Goal: Information Seeking & Learning: Learn about a topic

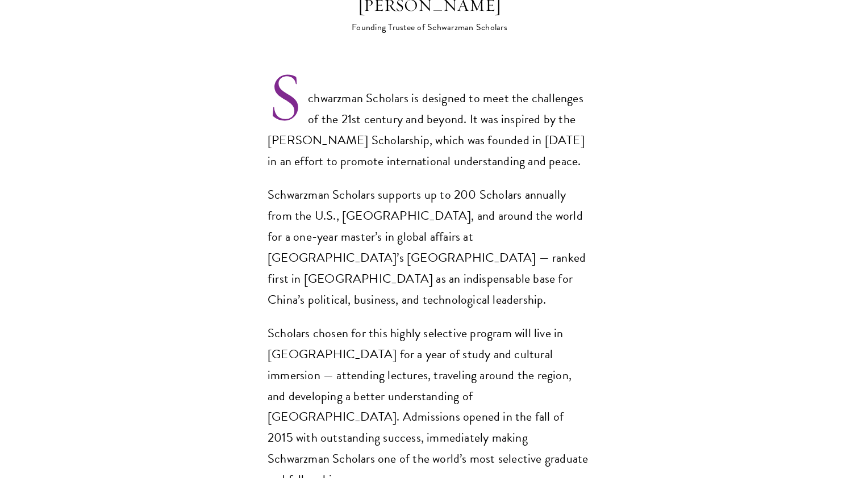
scroll to position [803, 0]
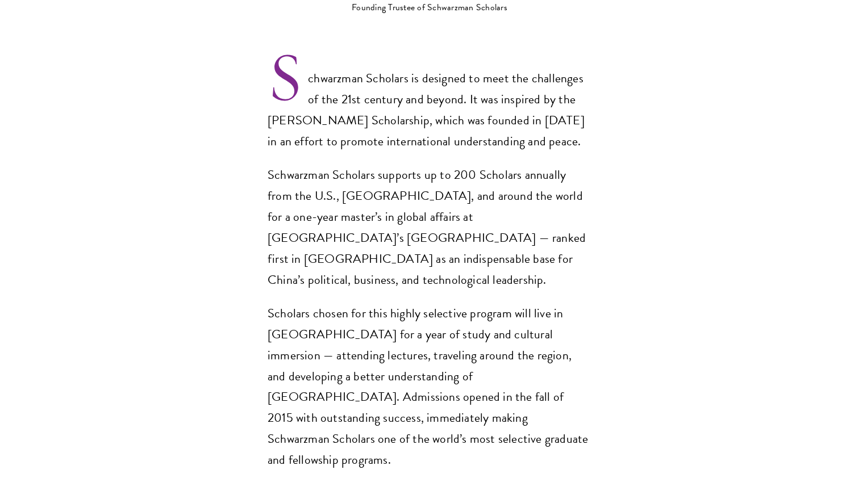
click at [422, 242] on div "Schwarzman Scholars is designed to meet the challenges of the 21st century and …" at bounding box center [430, 269] width 324 height 403
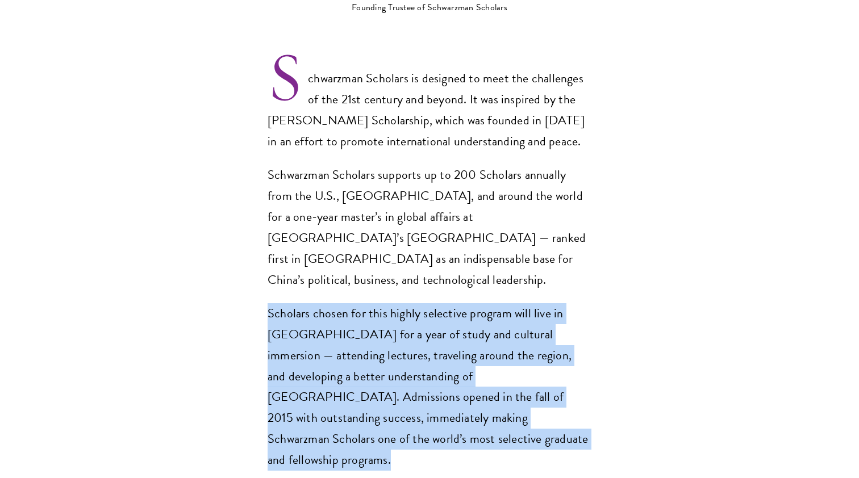
click at [422, 242] on div "Schwarzman Scholars is designed to meet the challenges of the 21st century and …" at bounding box center [430, 269] width 324 height 403
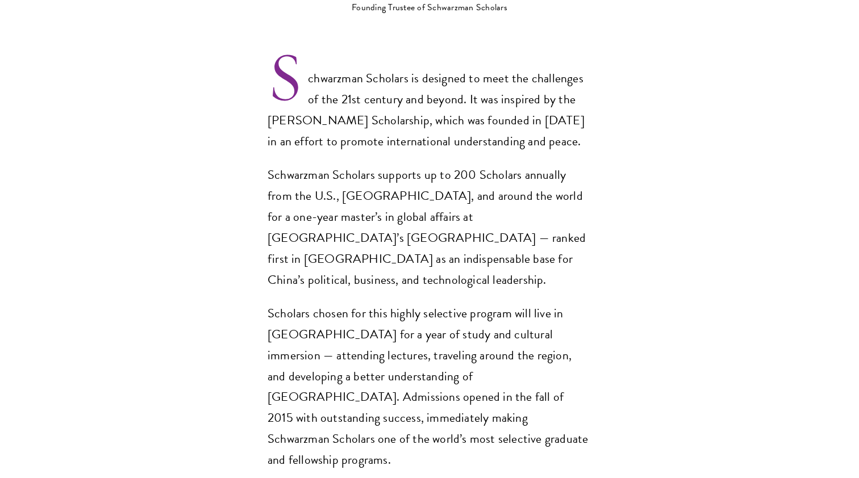
click at [435, 219] on p "Schwarzman Scholars supports up to 200 Scholars annually from the U.S., China, …" at bounding box center [430, 228] width 324 height 126
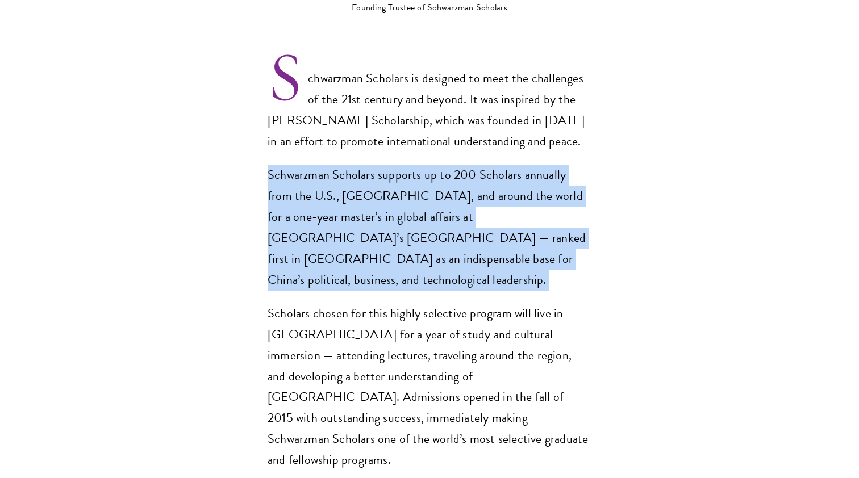
click at [435, 219] on p "Schwarzman Scholars supports up to 200 Scholars annually from the U.S., China, …" at bounding box center [430, 228] width 324 height 126
drag, startPoint x: 424, startPoint y: 223, endPoint x: 241, endPoint y: 135, distance: 203.0
click at [241, 135] on section "Opportunity in China Gain firsthand experience in China, one of the world's mos…" at bounding box center [429, 342] width 859 height 1477
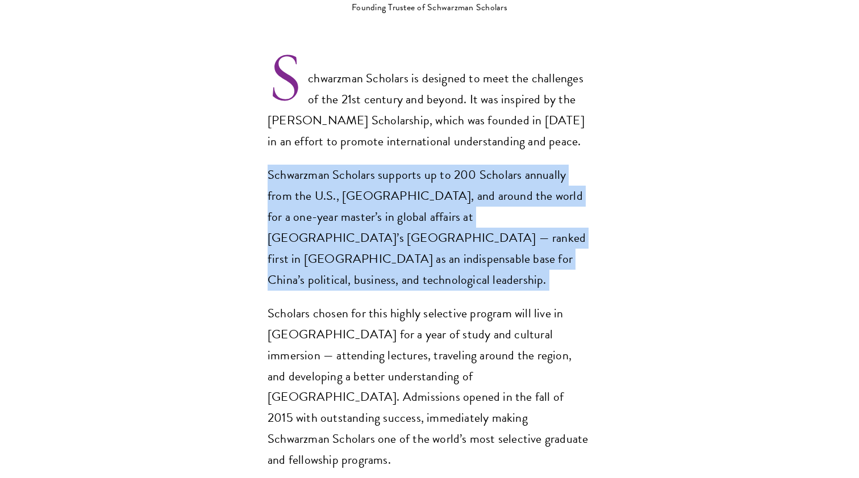
drag, startPoint x: 253, startPoint y: 141, endPoint x: 391, endPoint y: 237, distance: 168.3
click at [394, 240] on section "Opportunity in China Gain firsthand experience in China, one of the world's mos…" at bounding box center [429, 342] width 859 height 1477
click at [391, 237] on p "Schwarzman Scholars supports up to 200 Scholars annually from the U.S., China, …" at bounding box center [430, 228] width 324 height 126
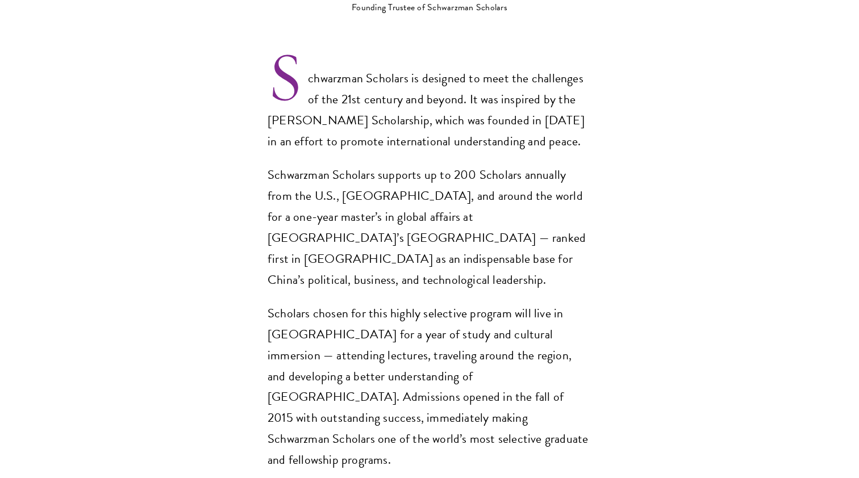
scroll to position [817, 0]
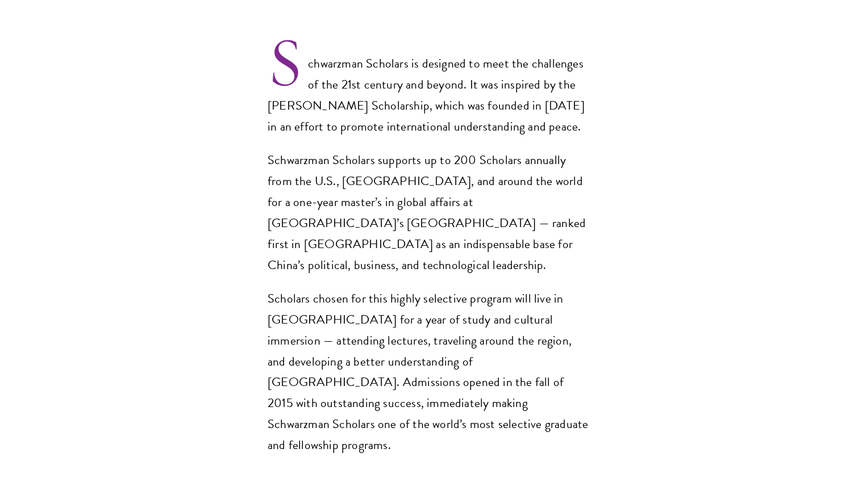
click at [421, 289] on p "Scholars chosen for this highly selective program will live in Beijing for a ye…" at bounding box center [430, 373] width 324 height 168
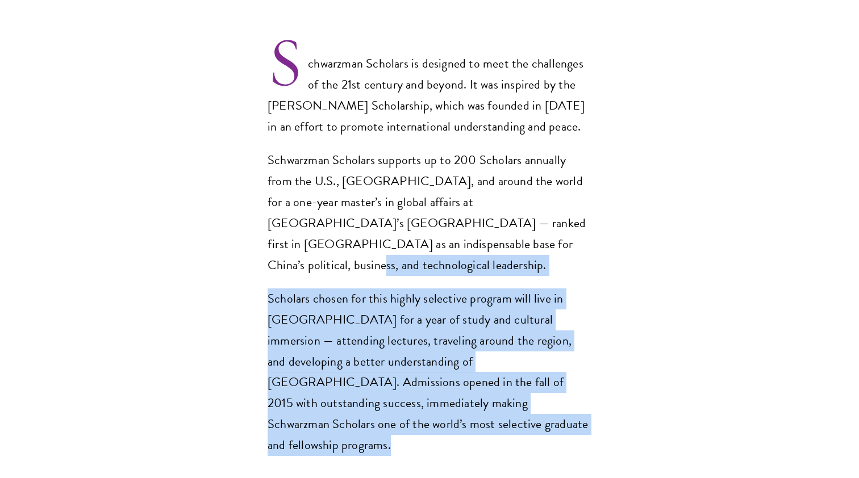
drag, startPoint x: 423, startPoint y: 222, endPoint x: 473, endPoint y: 386, distance: 171.0
click at [473, 386] on section "Opportunity in China Gain firsthand experience in China, one of the world's mos…" at bounding box center [429, 327] width 859 height 1477
drag, startPoint x: 473, startPoint y: 386, endPoint x: 458, endPoint y: 231, distance: 155.1
click at [458, 231] on section "Opportunity in China Gain firsthand experience in China, one of the world's mos…" at bounding box center [429, 327] width 859 height 1477
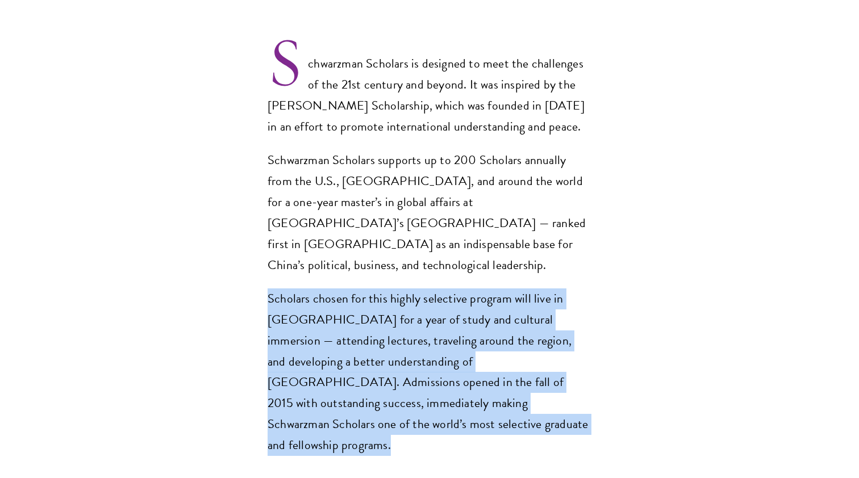
click at [458, 231] on div "Schwarzman Scholars is designed to meet the challenges of the 21st century and …" at bounding box center [430, 254] width 324 height 403
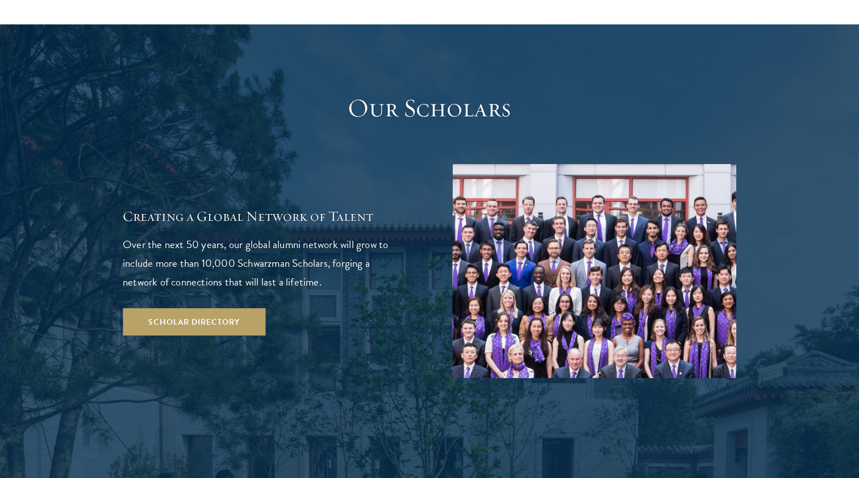
scroll to position [2142, 0]
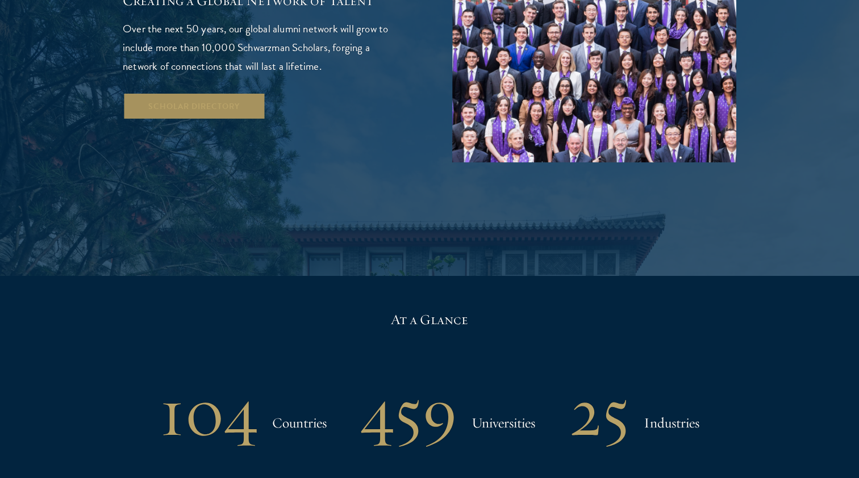
click at [245, 93] on link "Scholar Directory" at bounding box center [194, 106] width 143 height 27
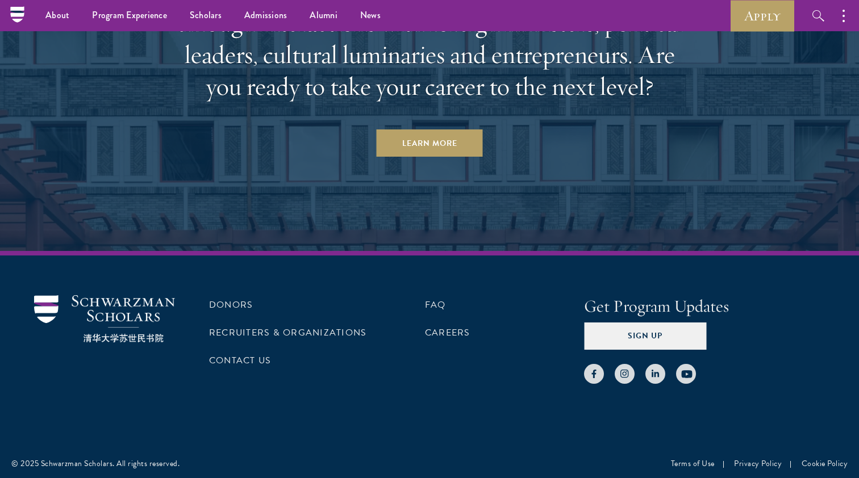
scroll to position [3496, 0]
click at [453, 319] on ul "FAQ Careers" at bounding box center [504, 340] width 159 height 89
click at [453, 327] on link "Careers" at bounding box center [447, 334] width 45 height 14
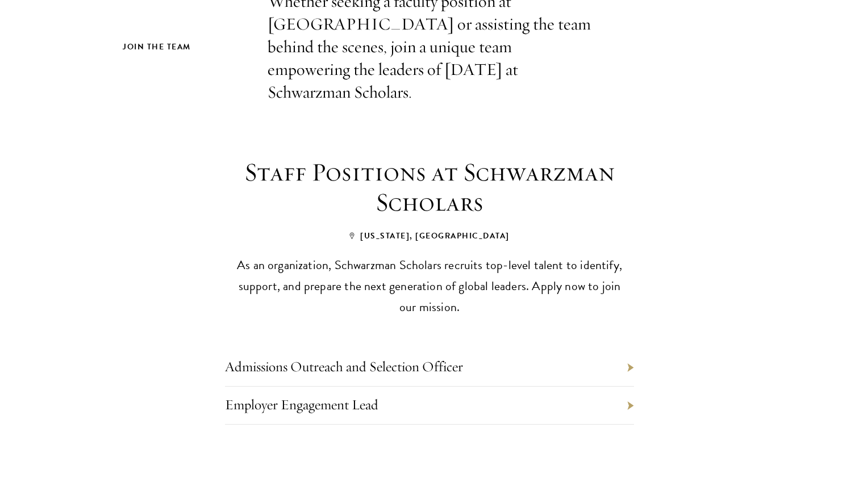
scroll to position [477, 0]
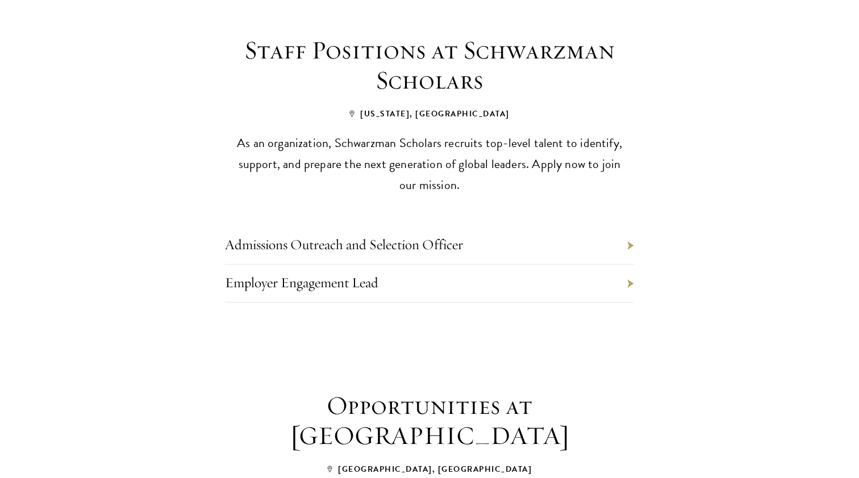
click at [468, 250] on li "Admissions Outreach and Selection Officer" at bounding box center [429, 246] width 409 height 38
click at [454, 246] on link "Admissions Outreach and Selection Officer" at bounding box center [344, 245] width 238 height 18
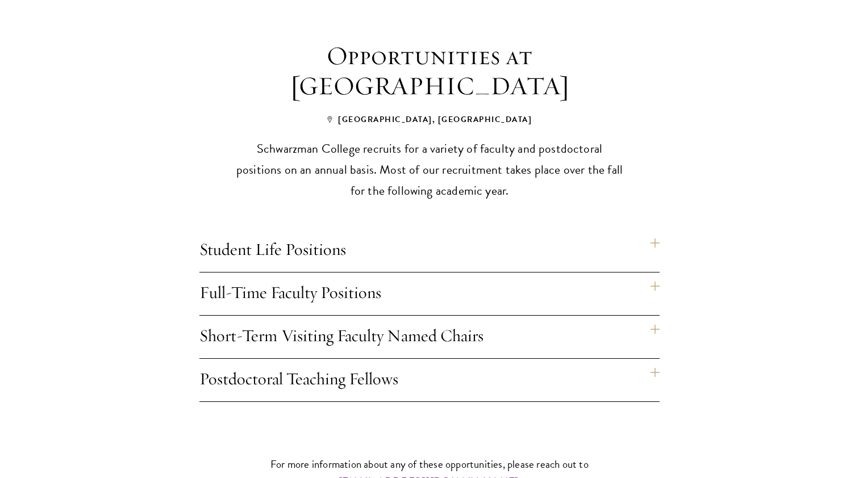
scroll to position [838, 0]
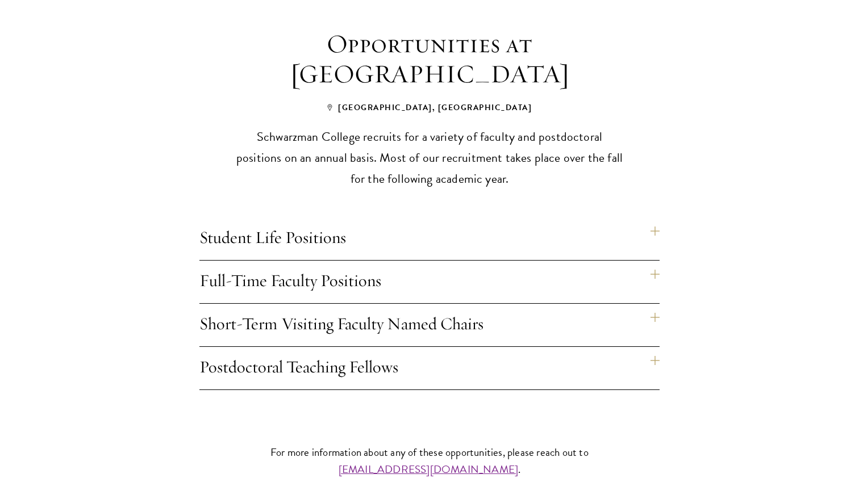
click at [268, 235] on h4 "Student Life Positions" at bounding box center [429, 239] width 460 height 43
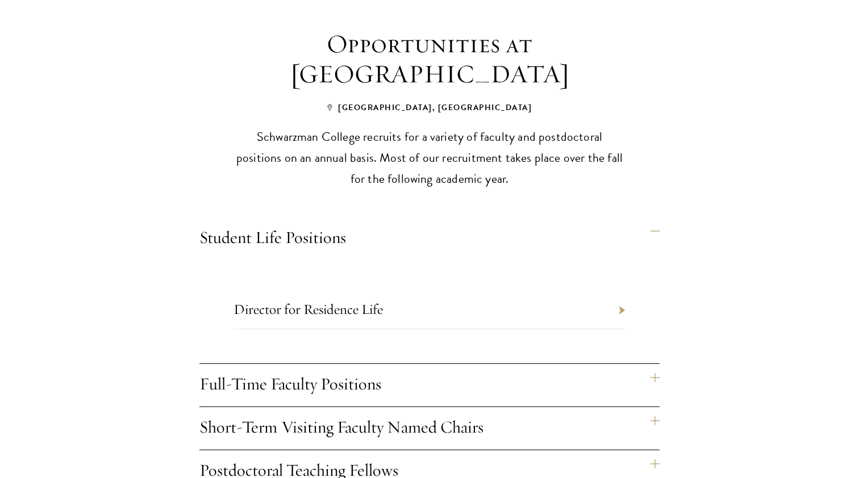
scroll to position [962, 0]
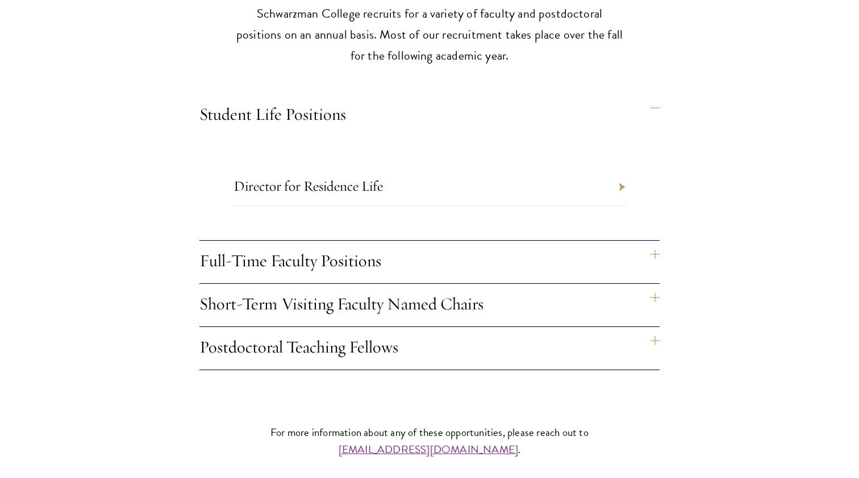
click at [271, 260] on h4 "Full-Time Faculty Positions" at bounding box center [429, 262] width 460 height 43
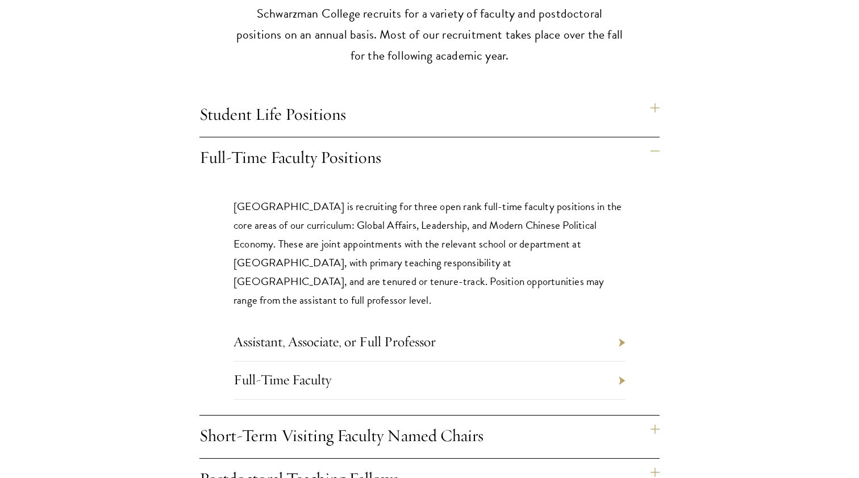
click at [332, 117] on h4 "Student Life Positions" at bounding box center [429, 115] width 460 height 43
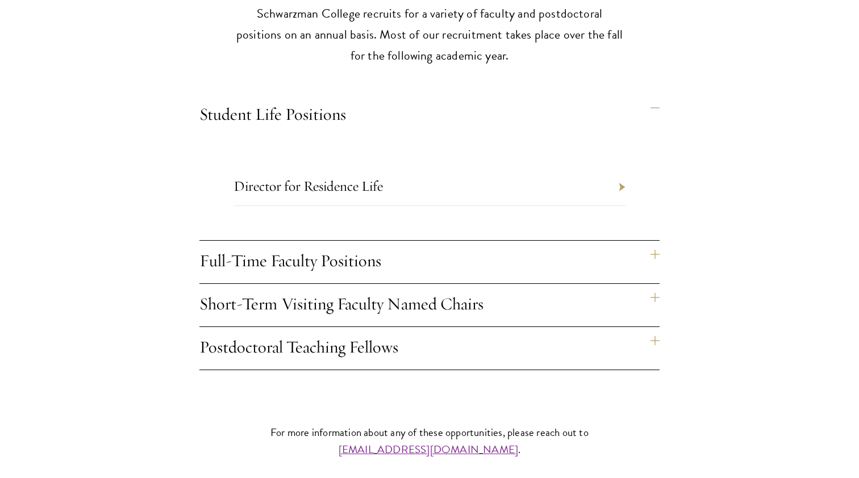
click at [332, 179] on link "Director for Residence Life" at bounding box center [307, 186] width 149 height 18
click at [250, 264] on h4 "Full-Time Faculty Positions" at bounding box center [429, 262] width 460 height 43
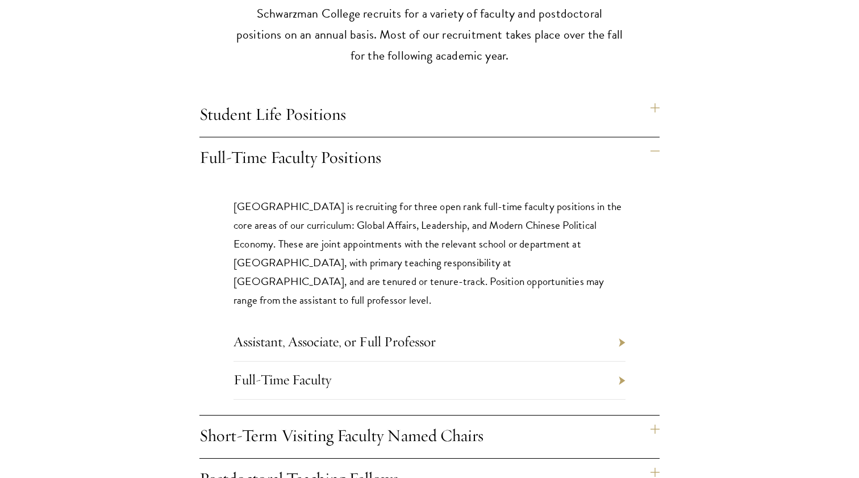
scroll to position [1097, 0]
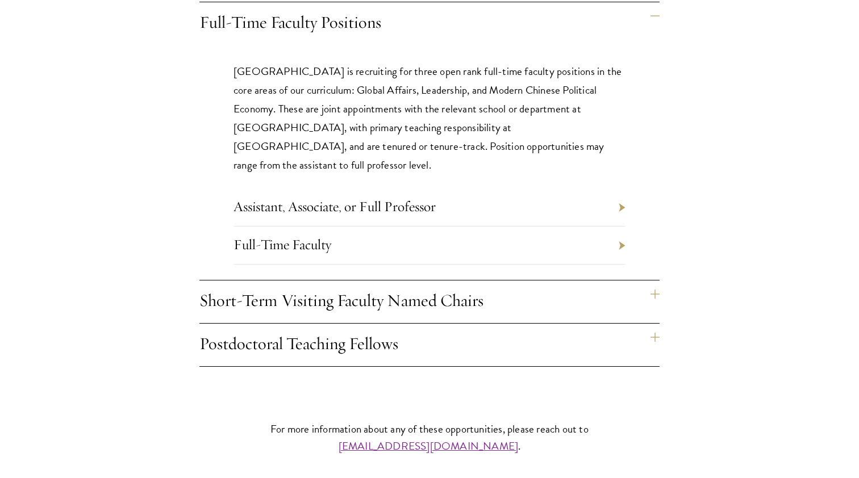
click at [295, 198] on link "Assistant, Associate, or Full Professor" at bounding box center [334, 207] width 202 height 18
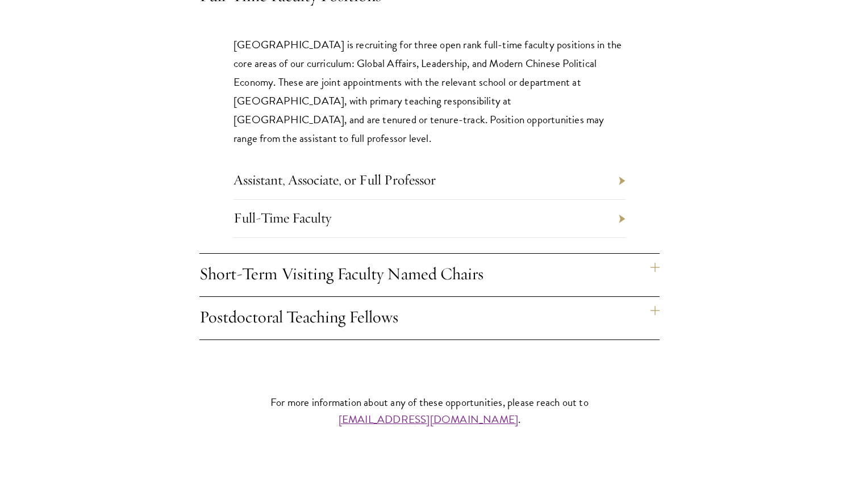
scroll to position [1136, 0]
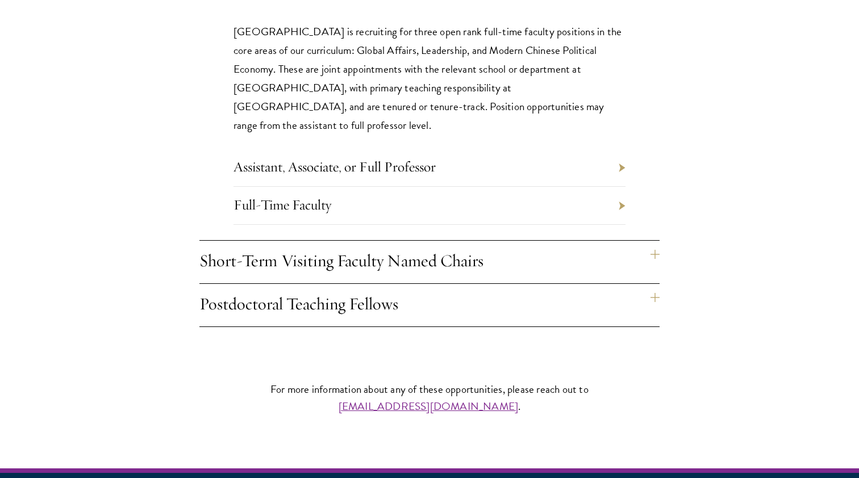
click at [253, 258] on h4 "Short-Term Visiting Faculty Named Chairs" at bounding box center [429, 262] width 460 height 43
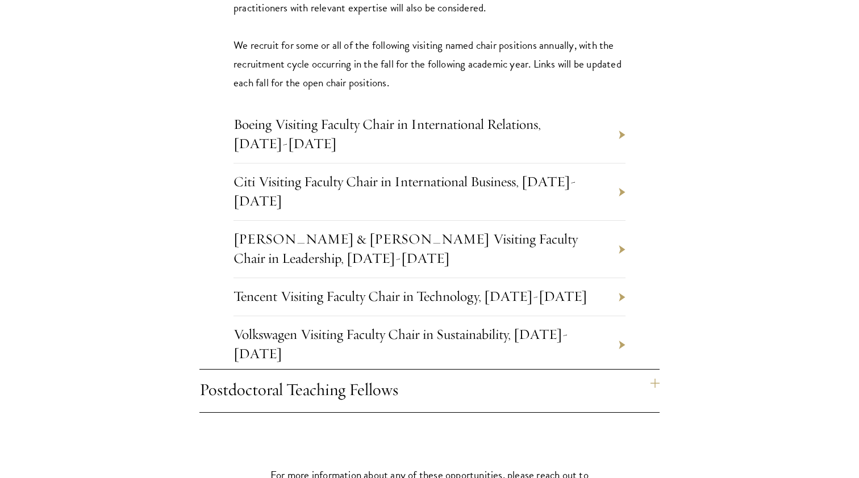
scroll to position [1294, 0]
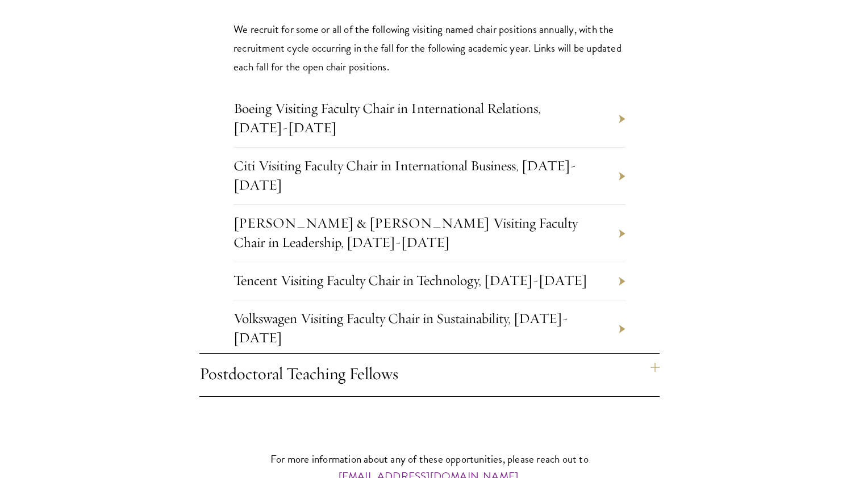
click at [319, 271] on link "Tencent Visiting Faculty Chair in Technology, 2025-2026" at bounding box center [410, 280] width 354 height 18
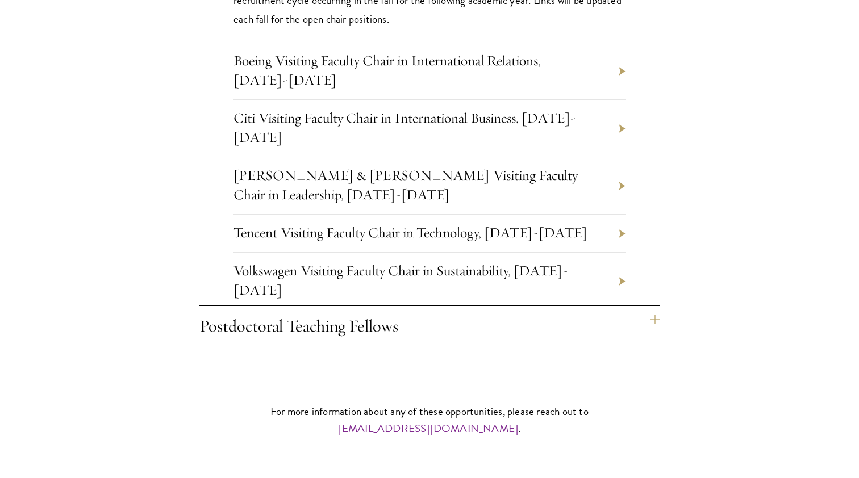
scroll to position [1352, 0]
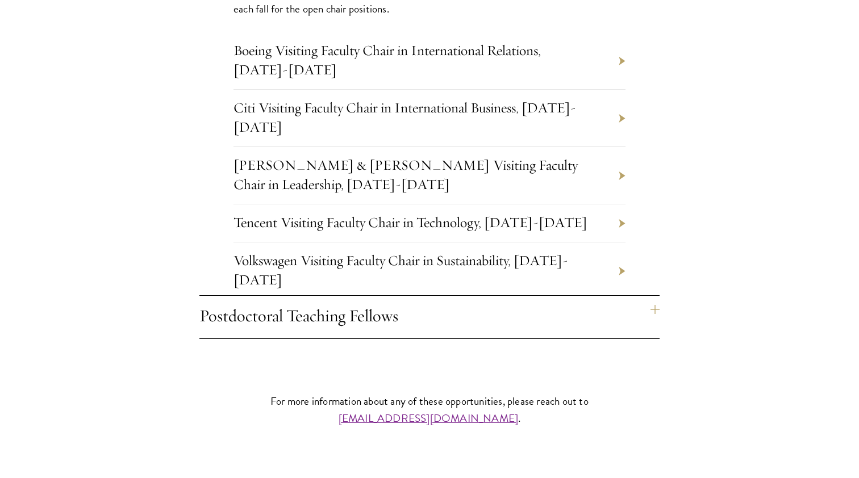
click at [363, 156] on link "Johnson & Johnson Visiting Faculty Chair in Leadership, 2025-2026" at bounding box center [405, 174] width 344 height 37
click at [229, 298] on h4 "Postdoctoral Teaching Fellows" at bounding box center [429, 317] width 460 height 43
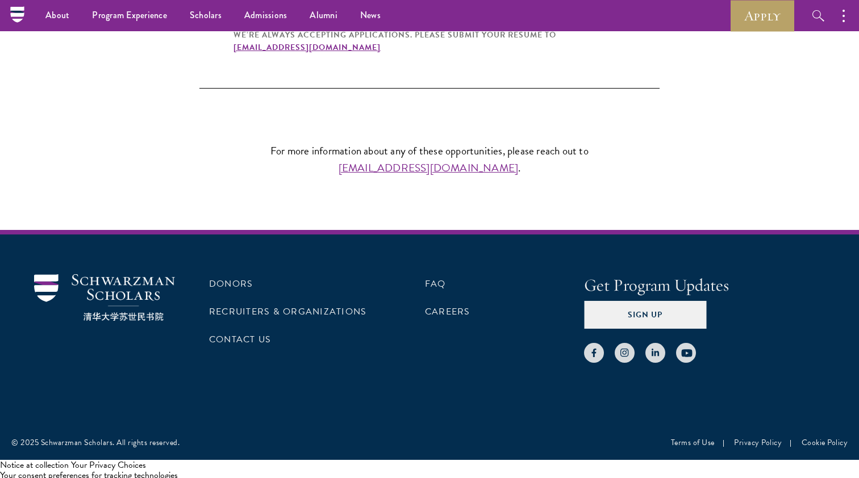
scroll to position [1369, 0]
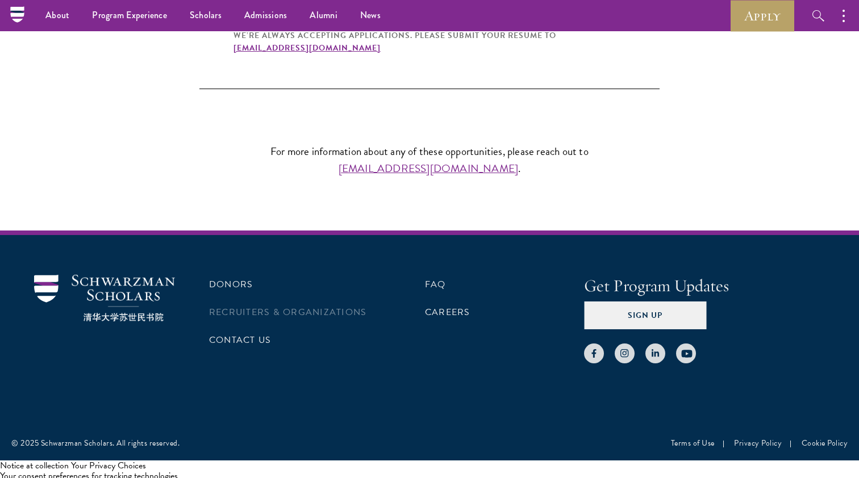
click at [260, 308] on link "Recruiters & Organizations" at bounding box center [287, 313] width 157 height 14
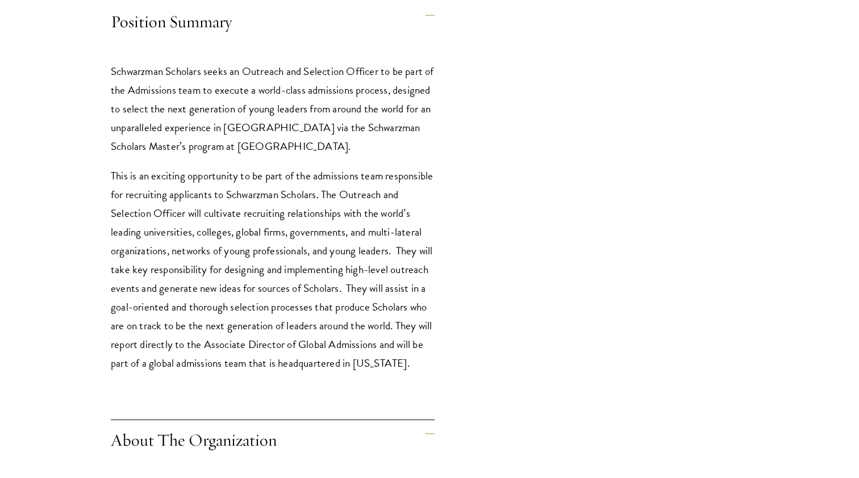
scroll to position [418, 0]
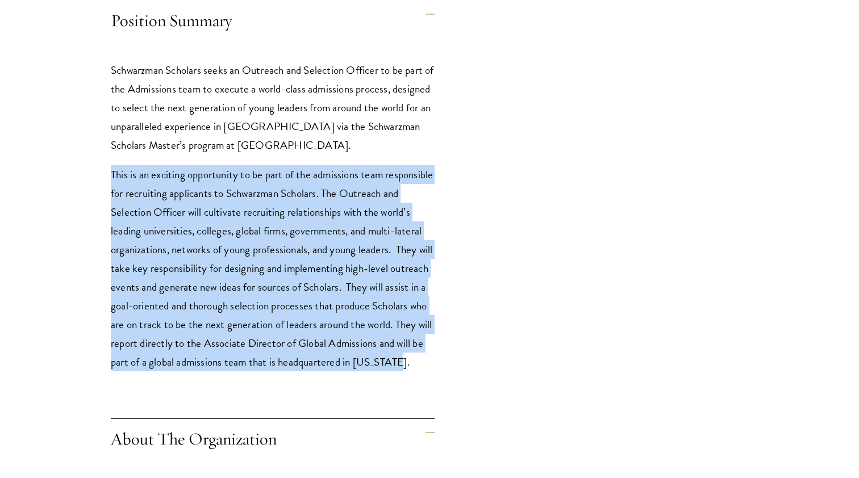
drag, startPoint x: 303, startPoint y: 382, endPoint x: 285, endPoint y: 161, distance: 221.1
click at [285, 161] on div "Schwarzman Scholars seeks an Outreach and Selection Officer to be part of the A…" at bounding box center [273, 222] width 324 height 356
drag, startPoint x: 285, startPoint y: 161, endPoint x: 279, endPoint y: 374, distance: 213.1
click at [279, 374] on div "Schwarzman Scholars seeks an Outreach and Selection Officer to be part of the A…" at bounding box center [273, 222] width 324 height 356
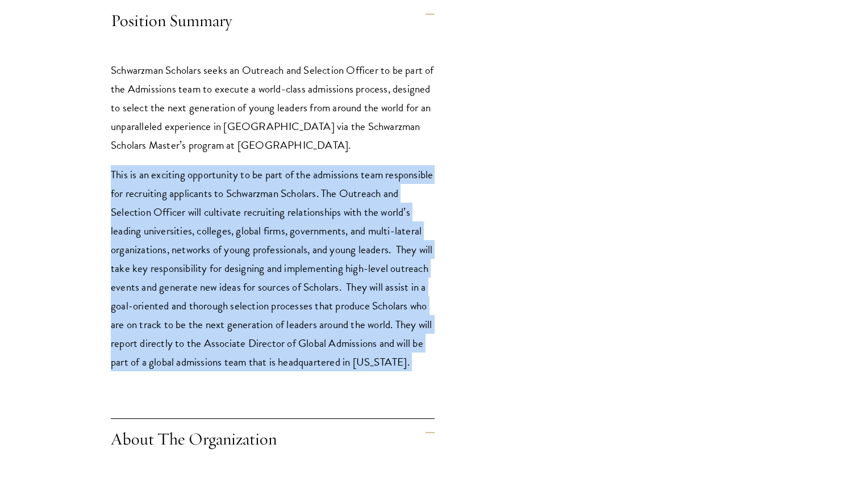
click at [279, 371] on p "This is an exciting opportunity to be part of the admissions team responsible f…" at bounding box center [273, 268] width 324 height 206
drag, startPoint x: 257, startPoint y: 378, endPoint x: 115, endPoint y: 172, distance: 250.8
click at [115, 172] on p "This is an exciting opportunity to be part of the admissions team responsible f…" at bounding box center [273, 268] width 324 height 206
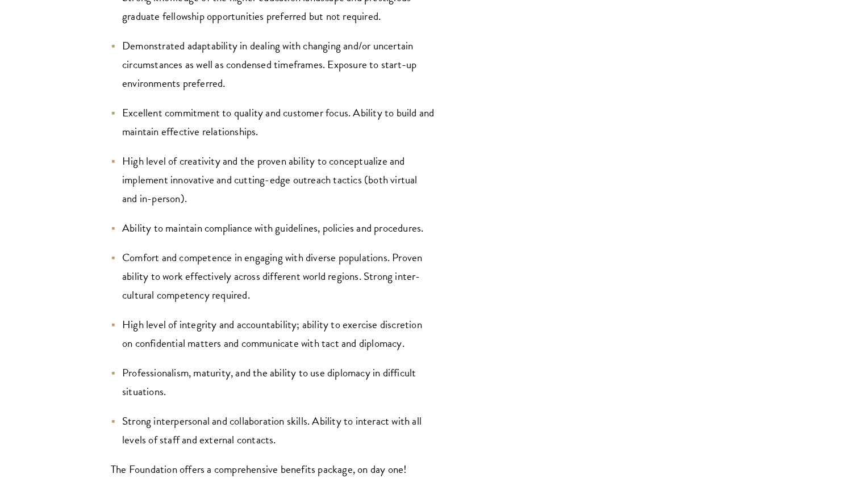
scroll to position [2689, 0]
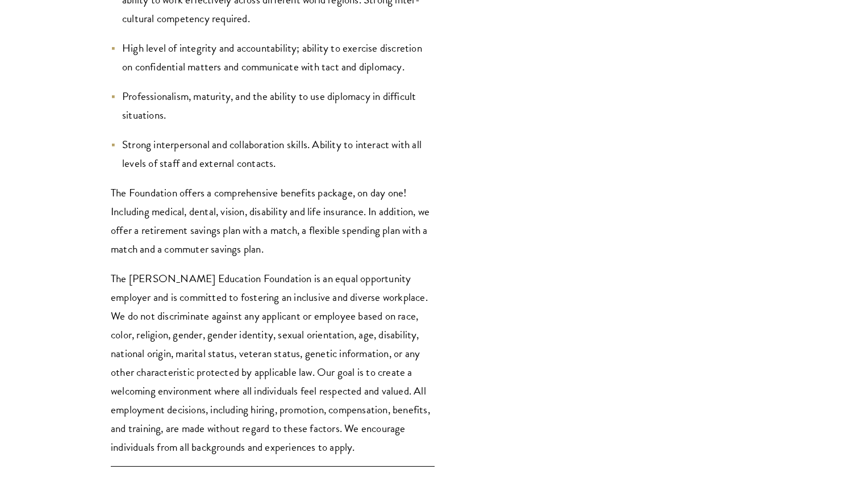
click at [174, 296] on p "The Stephen A. Schwarzman Education Foundation is an equal opportunity employer…" at bounding box center [273, 362] width 324 height 187
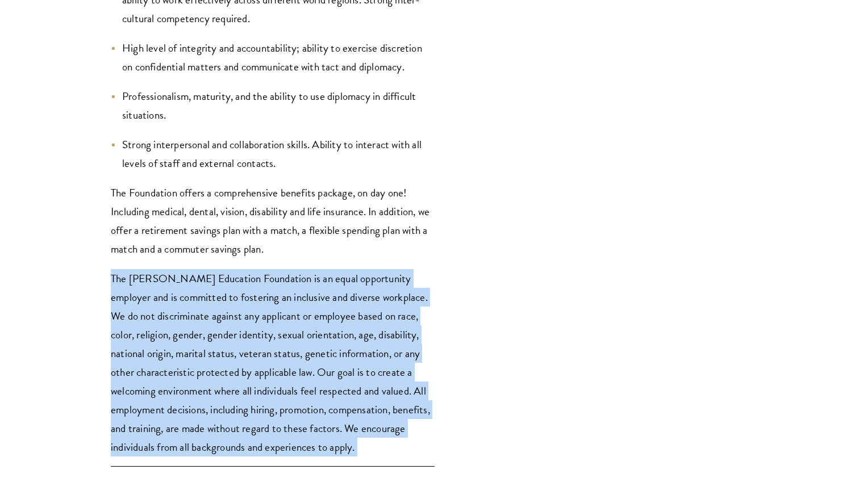
click at [174, 296] on p "The Stephen A. Schwarzman Education Foundation is an equal opportunity employer…" at bounding box center [273, 362] width 324 height 187
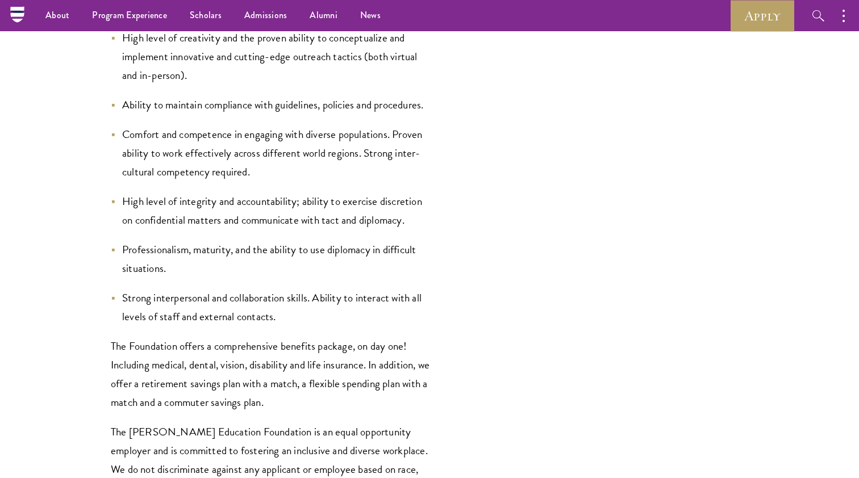
scroll to position [2535, 0]
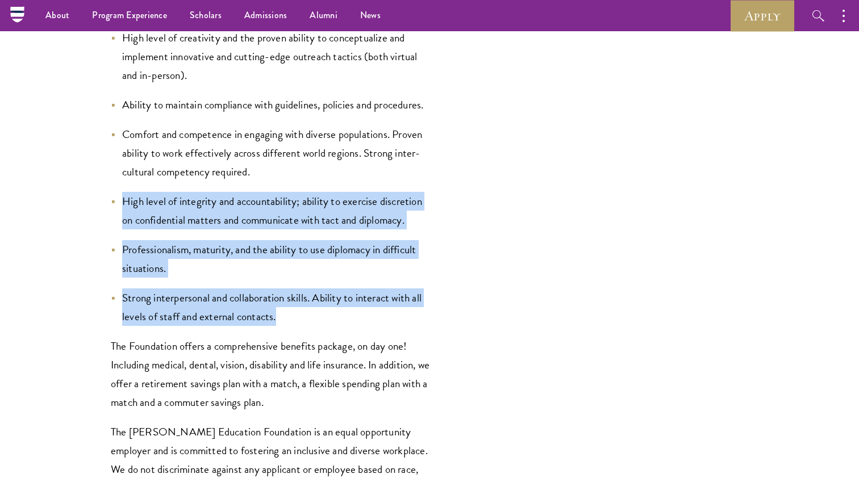
drag, startPoint x: 126, startPoint y: 177, endPoint x: 283, endPoint y: 298, distance: 199.3
click at [283, 298] on li "Strong interpersonal and collaboration skills. Ability to interact with all lev…" at bounding box center [273, 307] width 324 height 37
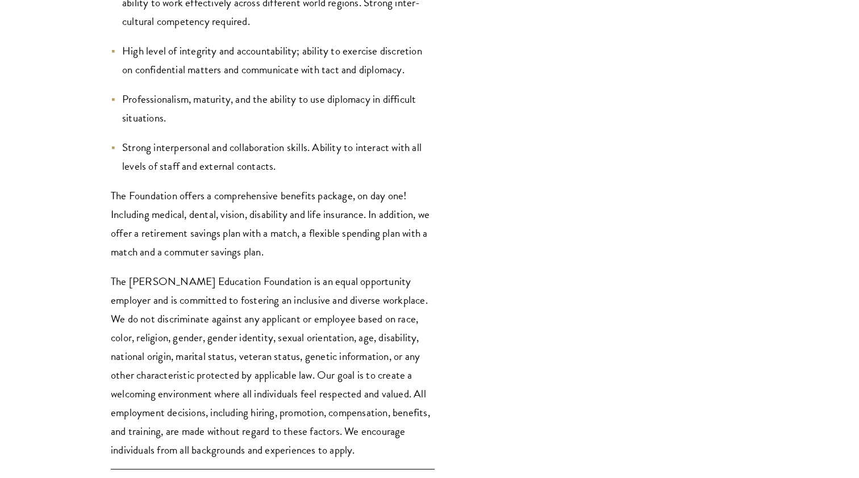
scroll to position [2688, 0]
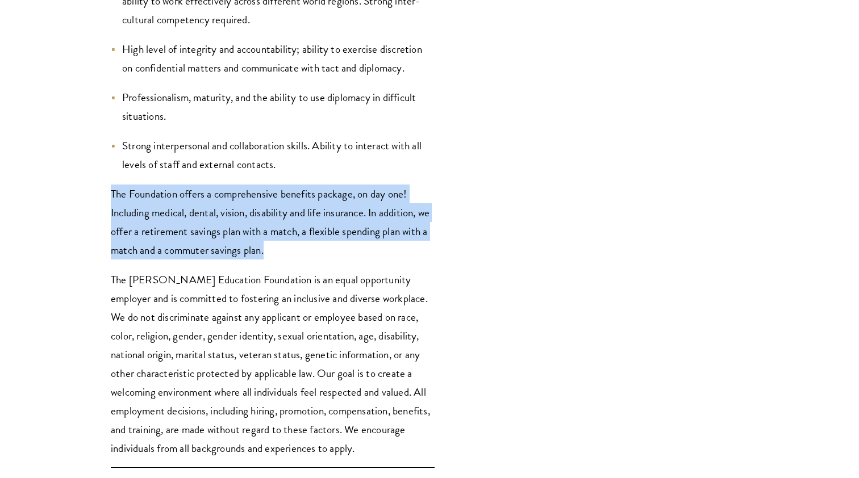
drag, startPoint x: 293, startPoint y: 223, endPoint x: 295, endPoint y: 154, distance: 68.8
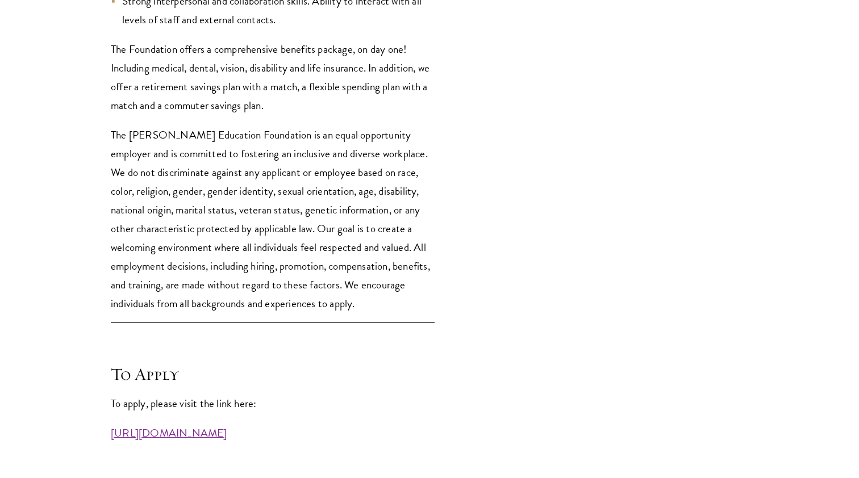
scroll to position [3057, 0]
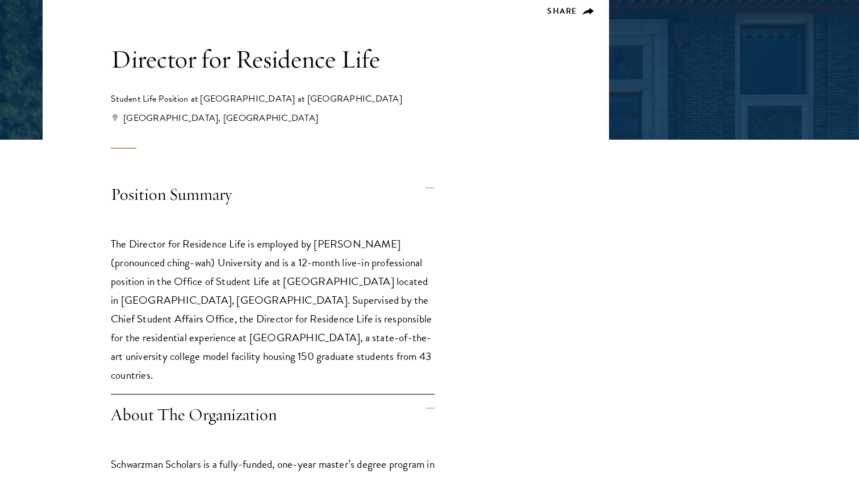
scroll to position [214, 0]
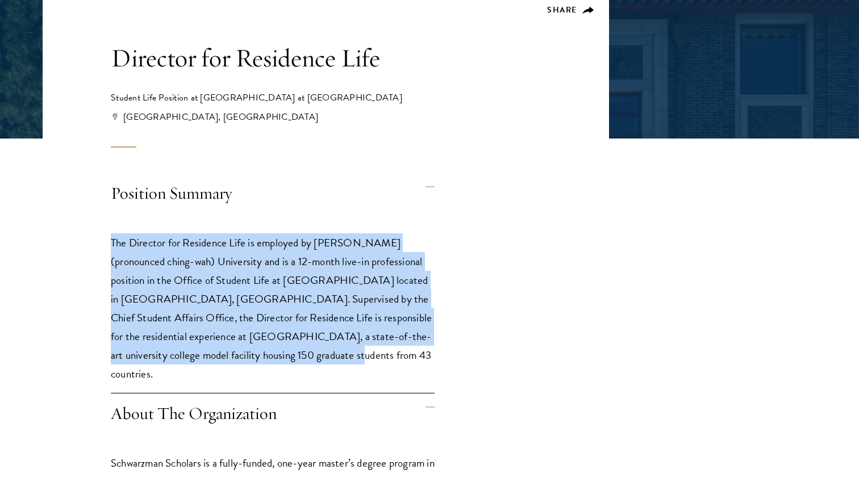
drag, startPoint x: 312, startPoint y: 224, endPoint x: 311, endPoint y: 362, distance: 137.4
click at [312, 362] on div "The Director for Residence Life is employed by Tsinghua (pronounced ching-wah) …" at bounding box center [273, 313] width 324 height 195
click at [311, 362] on p "The Director for Residence Life is employed by Tsinghua (pronounced ching-wah) …" at bounding box center [273, 308] width 324 height 150
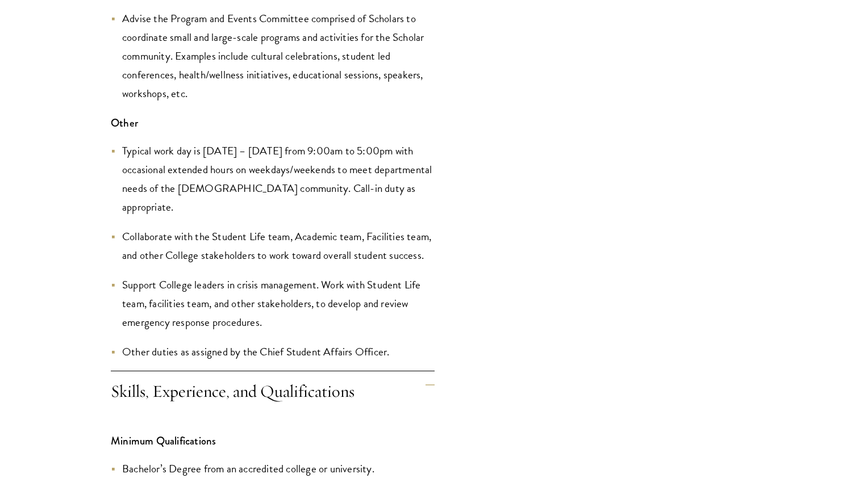
scroll to position [2316, 0]
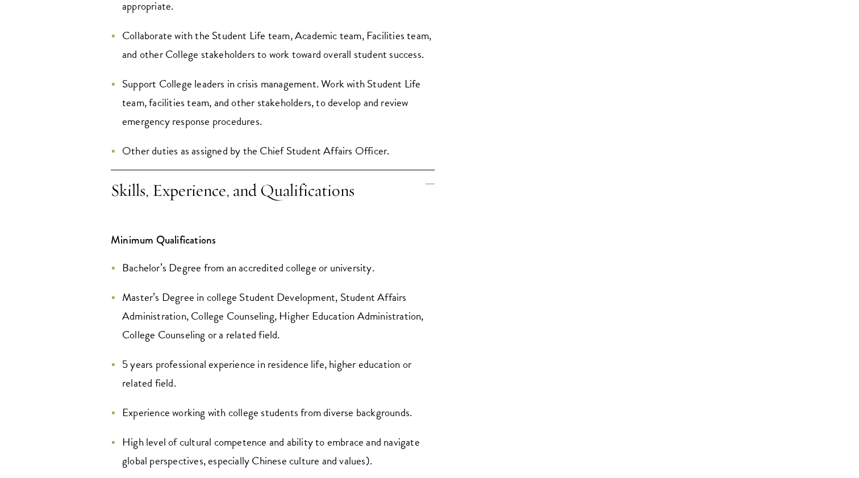
click at [303, 322] on li "Master’s Degree in college Student Development, Student Affairs Administration,…" at bounding box center [273, 316] width 324 height 56
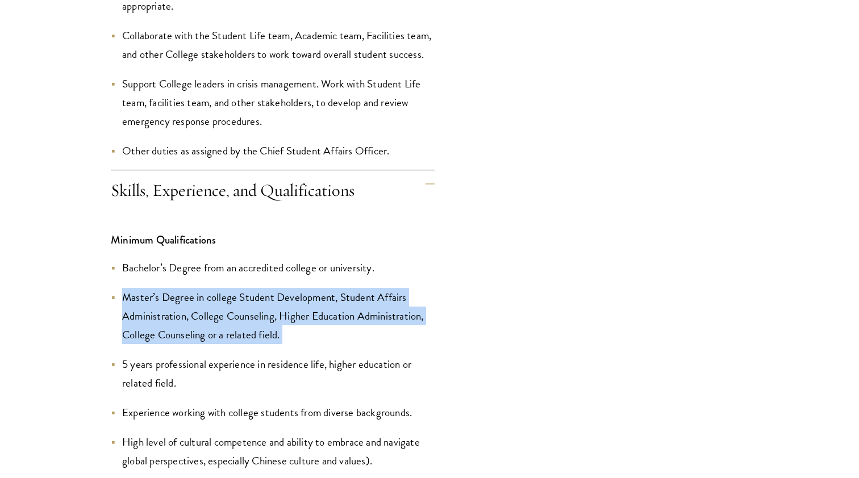
click at [303, 322] on li "Master’s Degree in college Student Development, Student Affairs Administration,…" at bounding box center [273, 316] width 324 height 56
click at [310, 337] on li "Master’s Degree in college Student Development, Student Affairs Administration,…" at bounding box center [273, 316] width 324 height 56
click at [298, 337] on li "Master’s Degree in college Student Development, Student Affairs Administration,…" at bounding box center [273, 316] width 324 height 56
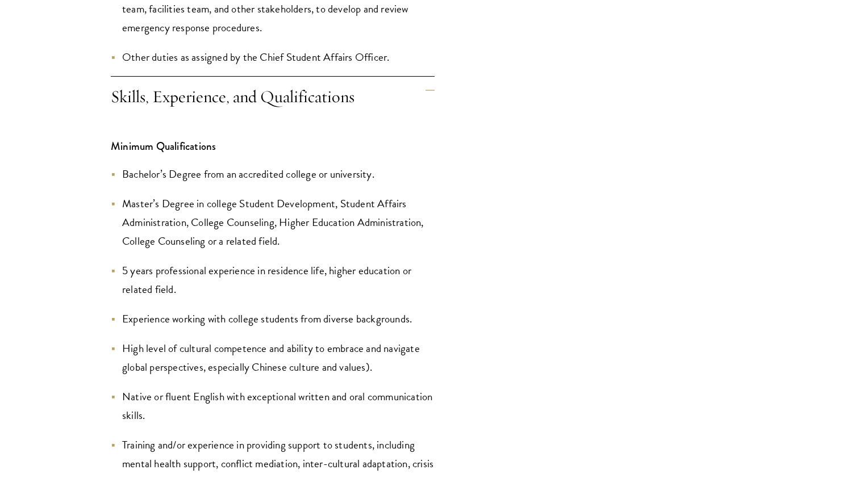
scroll to position [2427, 0]
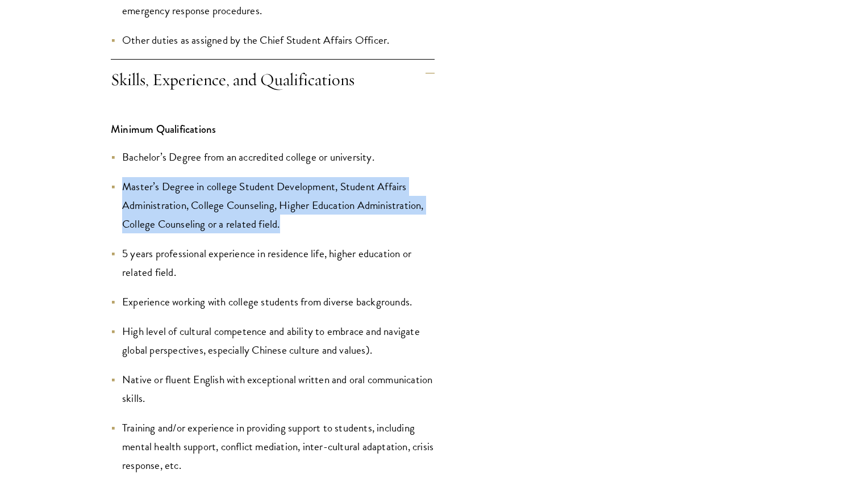
drag, startPoint x: 123, startPoint y: 181, endPoint x: 357, endPoint y: 220, distance: 237.8
click at [357, 220] on li "Master’s Degree in college Student Development, Student Affairs Administration,…" at bounding box center [273, 205] width 324 height 56
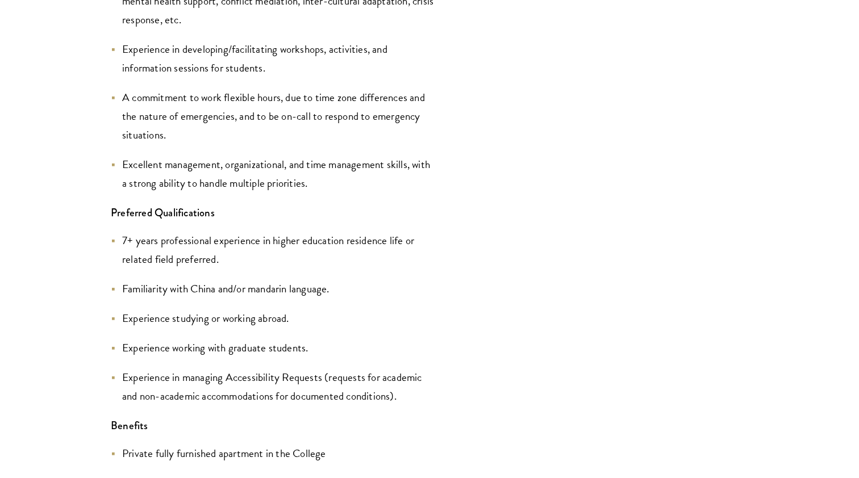
scroll to position [3014, 0]
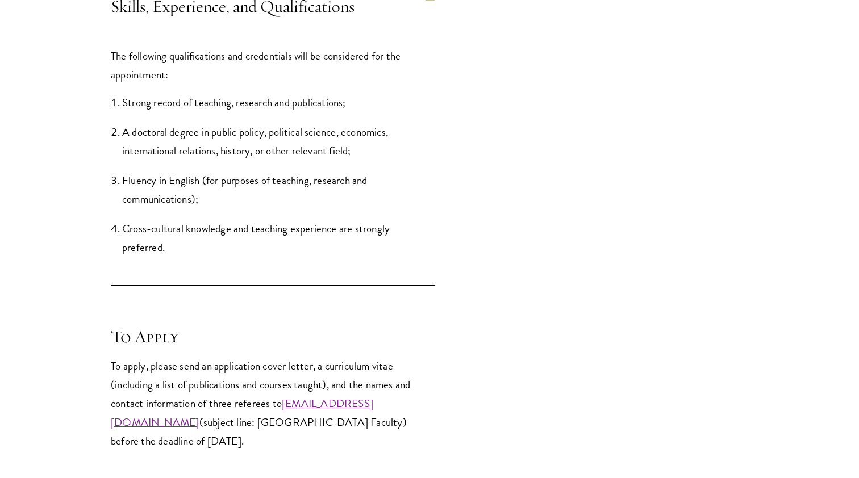
scroll to position [1400, 0]
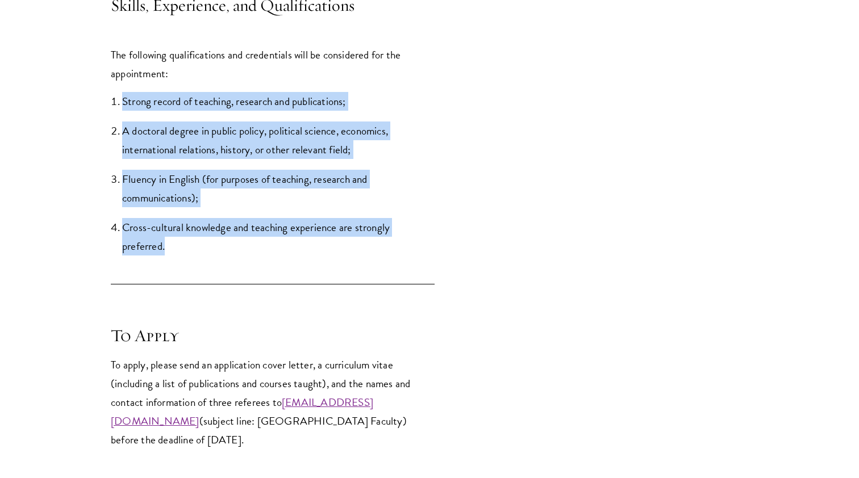
drag, startPoint x: 278, startPoint y: 257, endPoint x: 290, endPoint y: 76, distance: 181.0
click at [290, 76] on div "The following qualifications and credentials will be considered for the appoint…" at bounding box center [273, 156] width 324 height 256
click at [290, 76] on p "The following qualifications and credentials will be considered for the appoint…" at bounding box center [273, 63] width 324 height 37
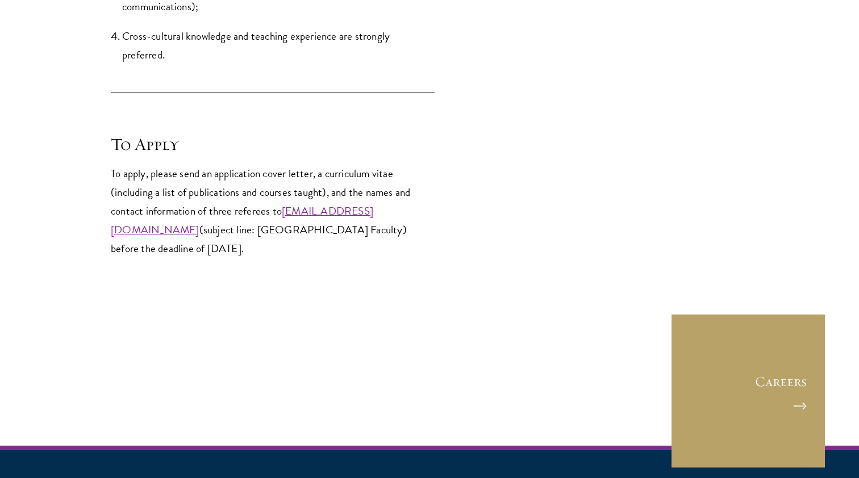
scroll to position [1602, 0]
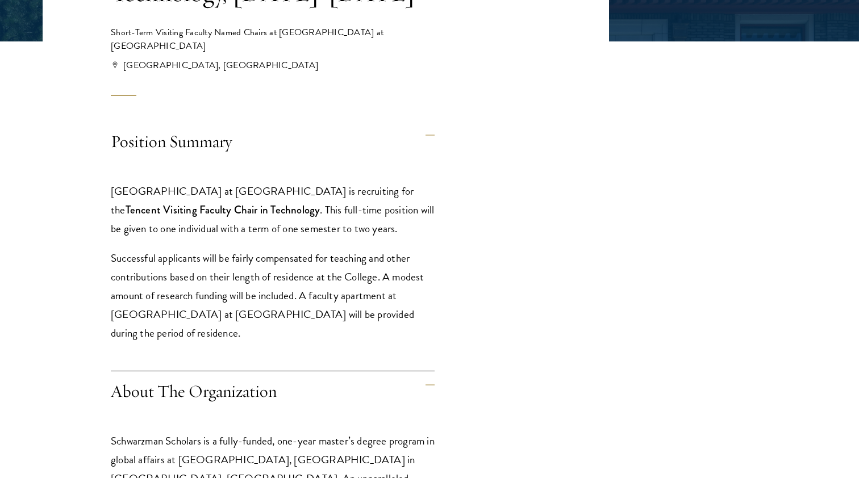
scroll to position [340, 0]
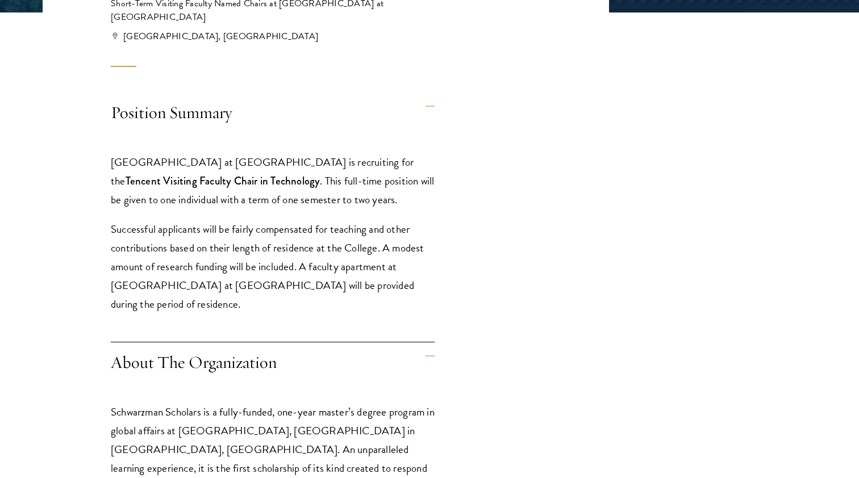
drag, startPoint x: 313, startPoint y: 291, endPoint x: 314, endPoint y: 135, distance: 156.2
click at [313, 136] on div "[GEOGRAPHIC_DATA] at [GEOGRAPHIC_DATA] is recruiting for the Tencent Visiting F…" at bounding box center [273, 239] width 324 height 206
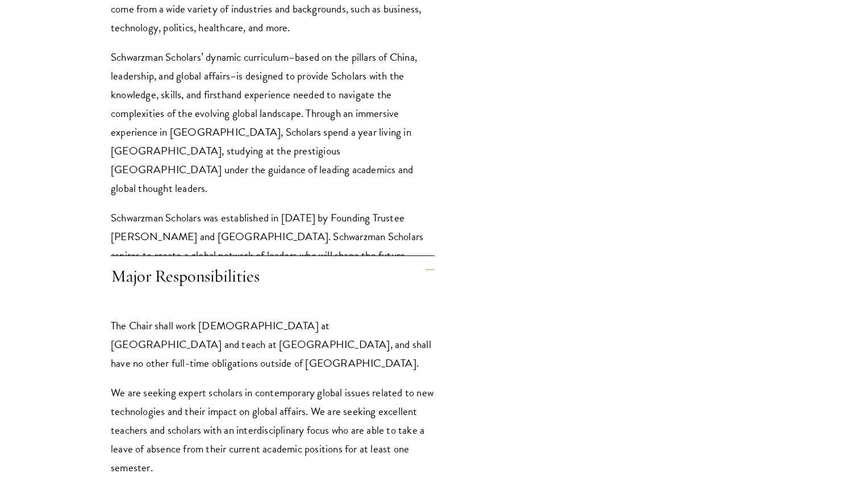
scroll to position [1202, 0]
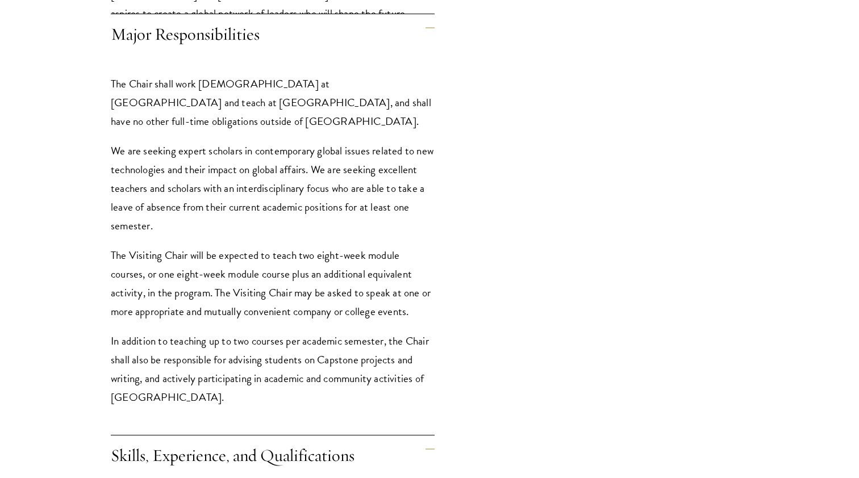
drag, startPoint x: 299, startPoint y: 215, endPoint x: 320, endPoint y: 383, distance: 170.1
click at [320, 383] on div "The Chair shall work [DEMOGRAPHIC_DATA] at [GEOGRAPHIC_DATA] and teach at [GEOG…" at bounding box center [273, 246] width 324 height 378
click at [320, 382] on p "In addition to teaching up to two courses per academic semester, the Chair shal…" at bounding box center [273, 369] width 324 height 75
drag, startPoint x: 332, startPoint y: 383, endPoint x: 328, endPoint y: 218, distance: 165.9
click at [328, 218] on div "The Chair shall work full-time at Tsinghua University and teach at Schwarzman C…" at bounding box center [273, 246] width 324 height 378
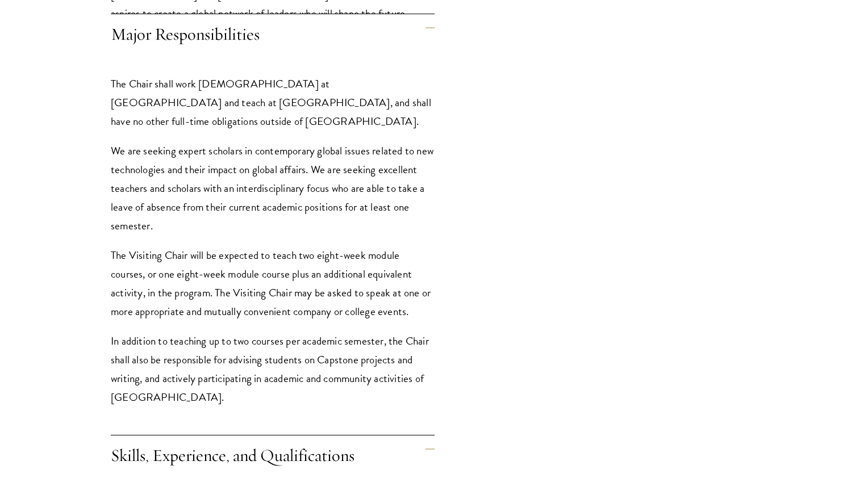
click at [328, 218] on p "We are seeking expert scholars in contemporary global issues related to new tec…" at bounding box center [273, 188] width 324 height 94
drag, startPoint x: 327, startPoint y: 223, endPoint x: 299, endPoint y: 385, distance: 164.9
click at [299, 386] on div "The Chair shall work full-time at Tsinghua University and teach at Schwarzman C…" at bounding box center [273, 246] width 324 height 378
click at [299, 385] on p "In addition to teaching up to two courses per academic semester, the Chair shal…" at bounding box center [273, 369] width 324 height 75
drag, startPoint x: 299, startPoint y: 385, endPoint x: 296, endPoint y: 230, distance: 155.1
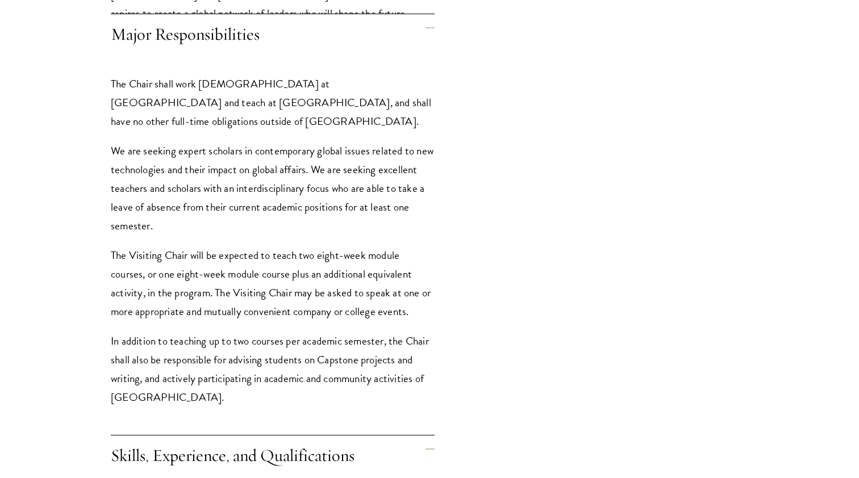
click at [296, 230] on div "The Chair shall work full-time at Tsinghua University and teach at Schwarzman C…" at bounding box center [273, 246] width 324 height 378
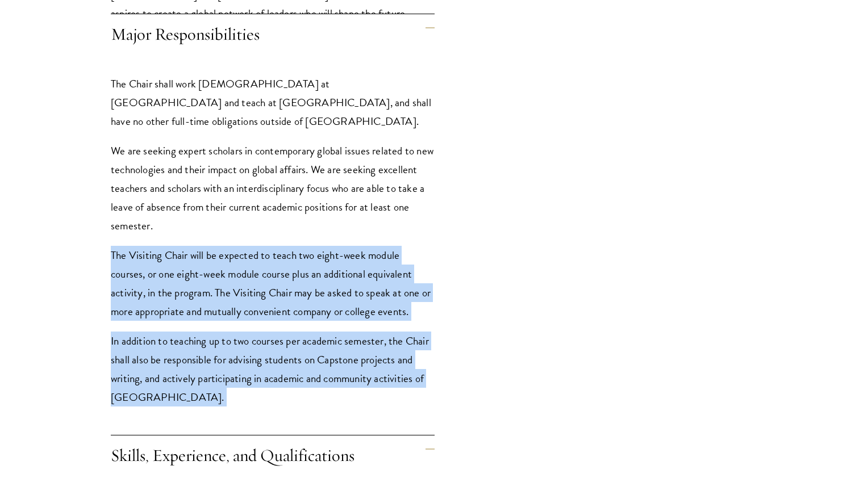
drag, startPoint x: 296, startPoint y: 230, endPoint x: 292, endPoint y: 374, distance: 143.7
click at [292, 374] on div "The Chair shall work full-time at Tsinghua University and teach at Schwarzman C…" at bounding box center [273, 246] width 324 height 378
click at [292, 374] on p "In addition to teaching up to two courses per academic semester, the Chair shal…" at bounding box center [273, 369] width 324 height 75
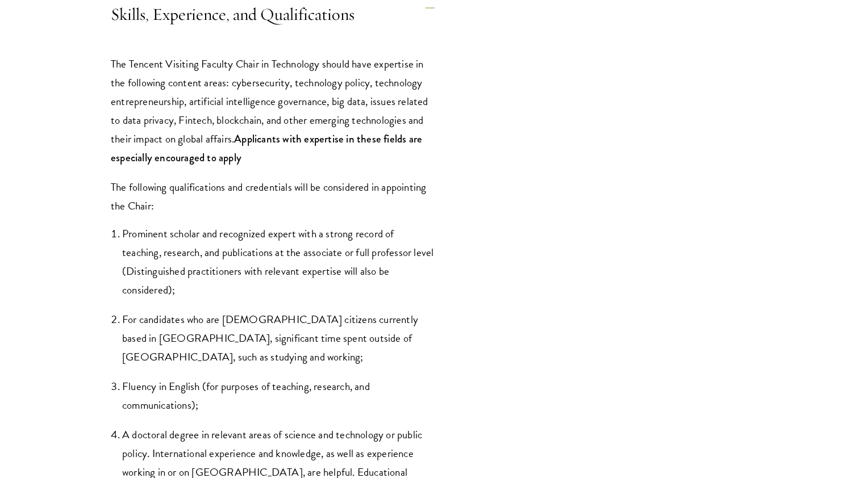
scroll to position [1644, 0]
drag, startPoint x: 248, startPoint y: 143, endPoint x: 109, endPoint y: 55, distance: 164.4
drag, startPoint x: 110, startPoint y: 49, endPoint x: 255, endPoint y: 139, distance: 170.9
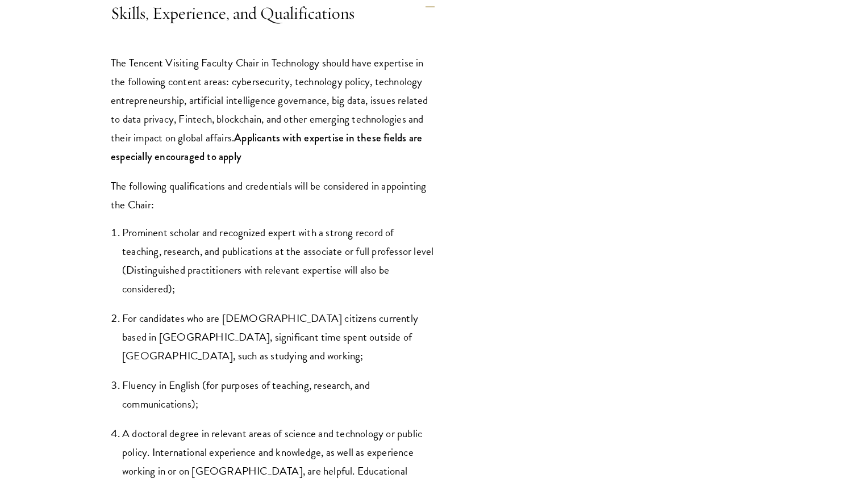
click at [255, 139] on p "The Tencent Visiting Faculty Chair in Technology should have expertise in the f…" at bounding box center [273, 109] width 324 height 112
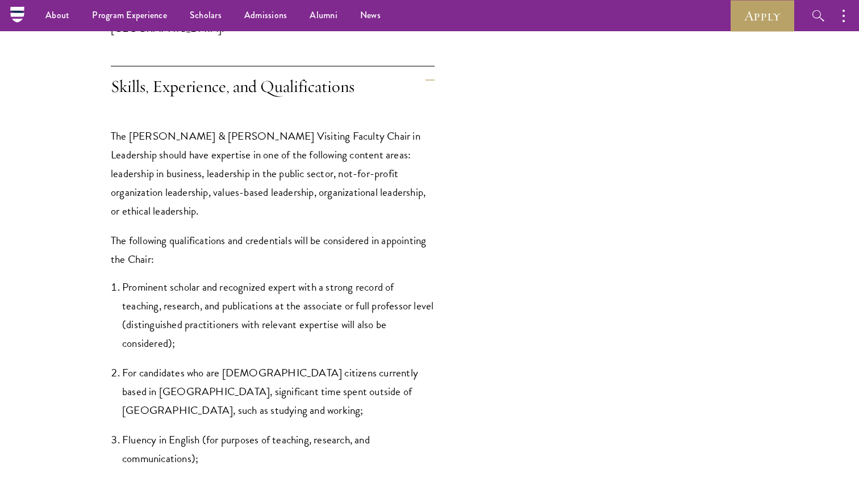
scroll to position [1544, 0]
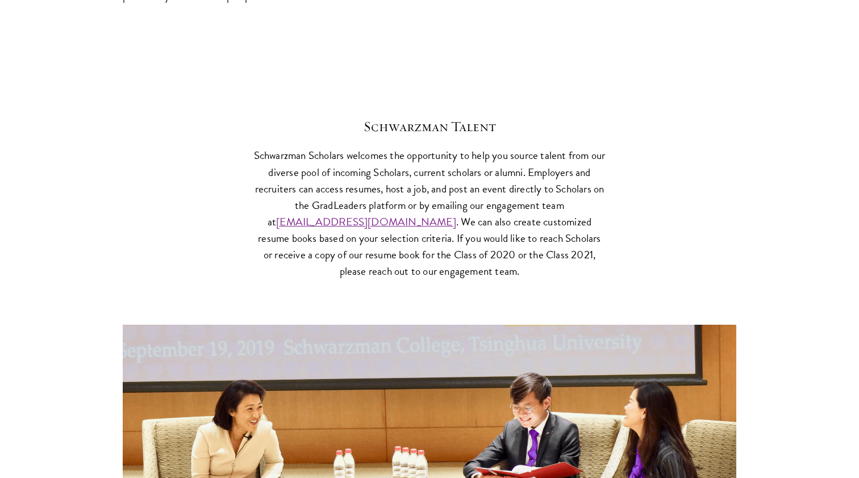
scroll to position [4581, 0]
